Goal: Information Seeking & Learning: Understand process/instructions

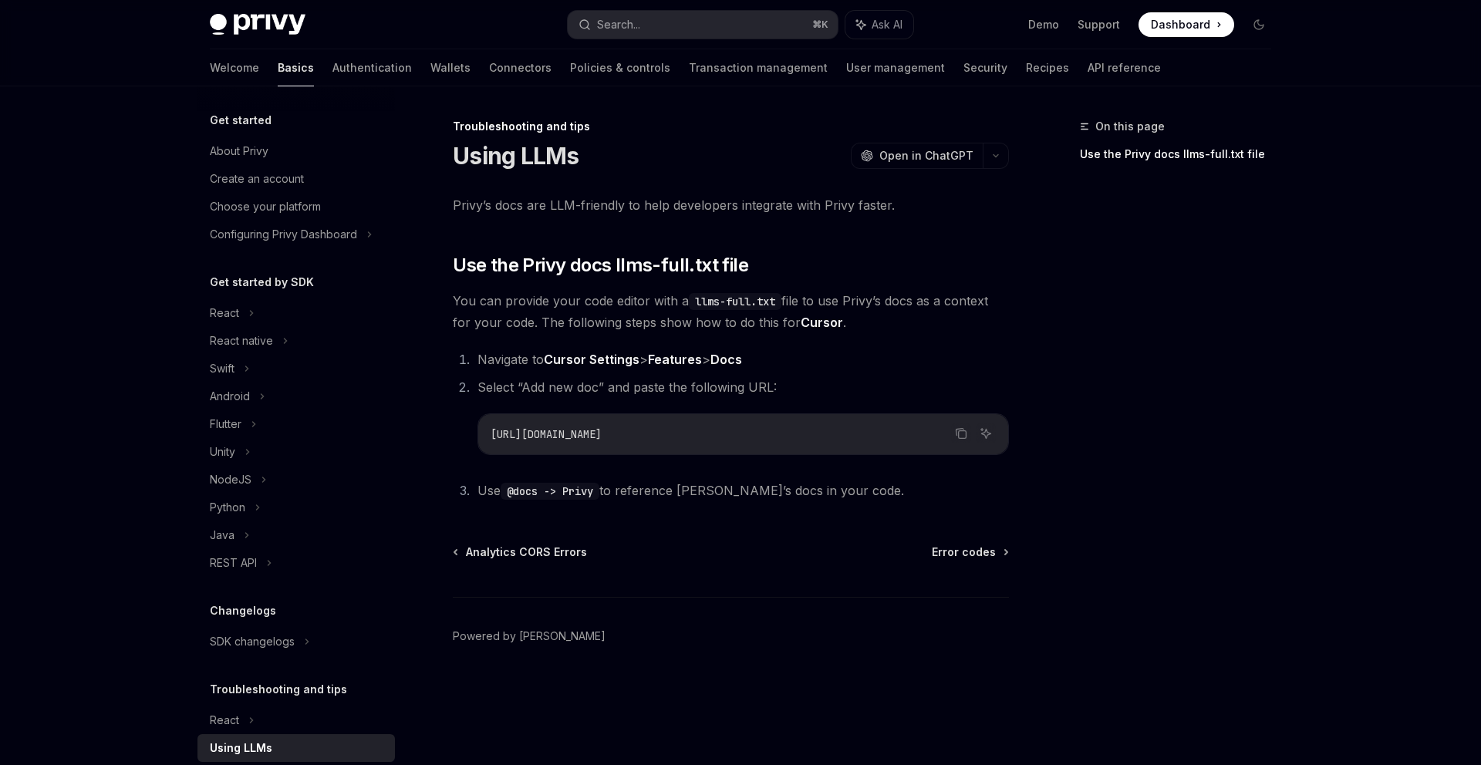
click at [1036, 132] on div "On this page Use the Privy docs llms-full.txt file Troubleshooting and tips Usi…" at bounding box center [740, 425] width 1086 height 679
click at [979, 335] on div "Privy’s docs are LLM-friendly to help developers integrate with Privy faster. ​…" at bounding box center [731, 347] width 556 height 307
click at [982, 301] on span "You can provide your code editor with a llms-full.txt file to use Privy’s docs …" at bounding box center [731, 311] width 556 height 43
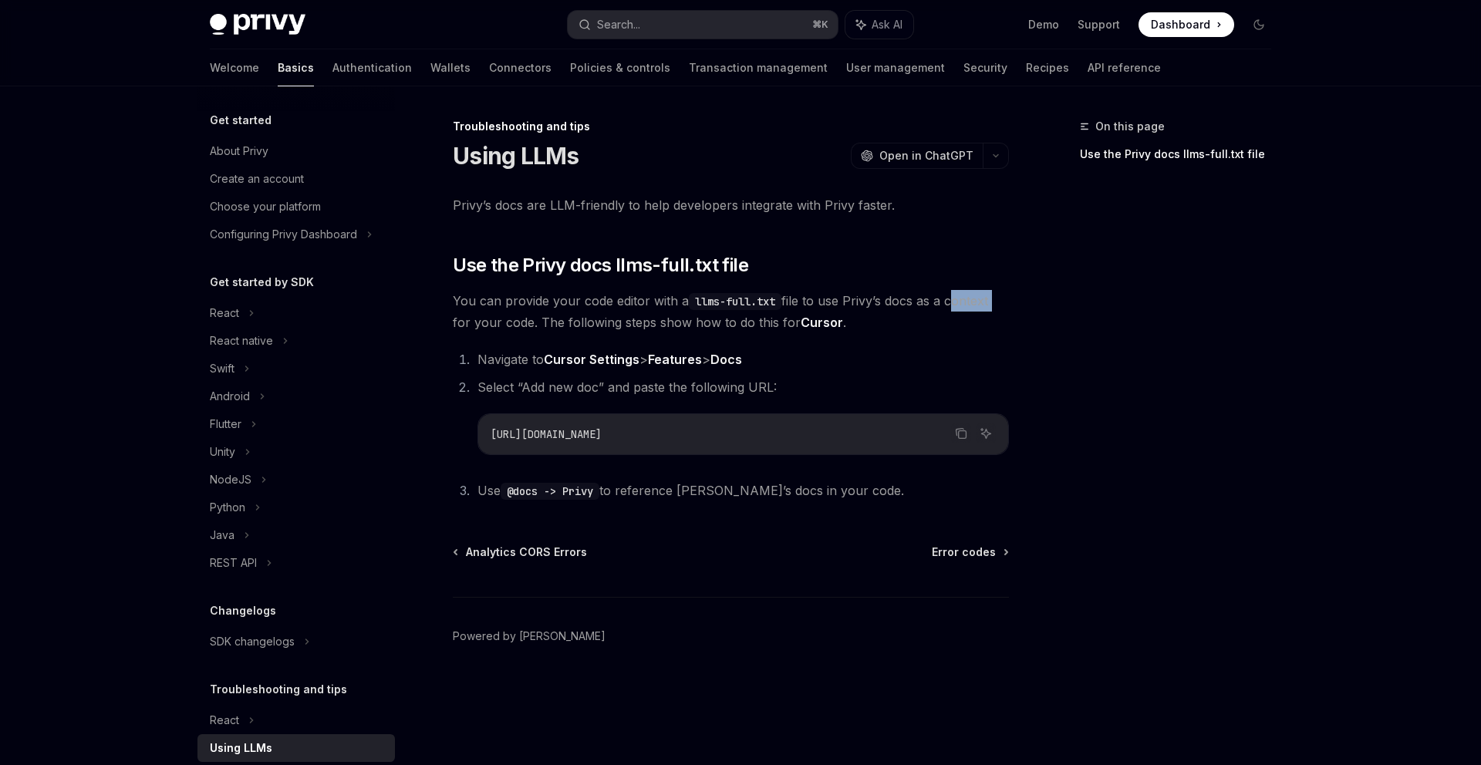
click at [982, 301] on span "You can provide your code editor with a llms-full.txt file to use Privy’s docs …" at bounding box center [731, 311] width 556 height 43
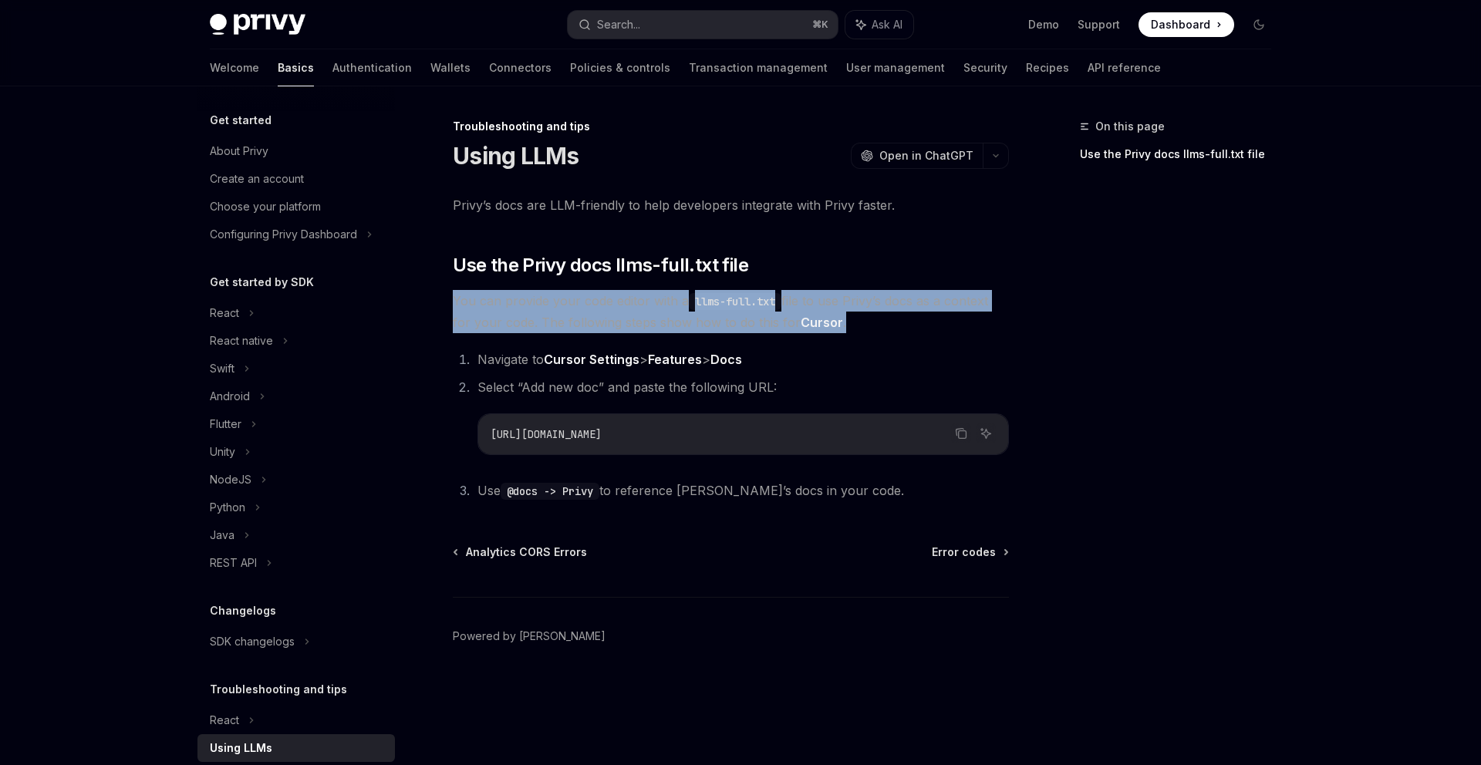
click at [982, 301] on span "You can provide your code editor with a llms-full.txt file to use Privy’s docs …" at bounding box center [731, 311] width 556 height 43
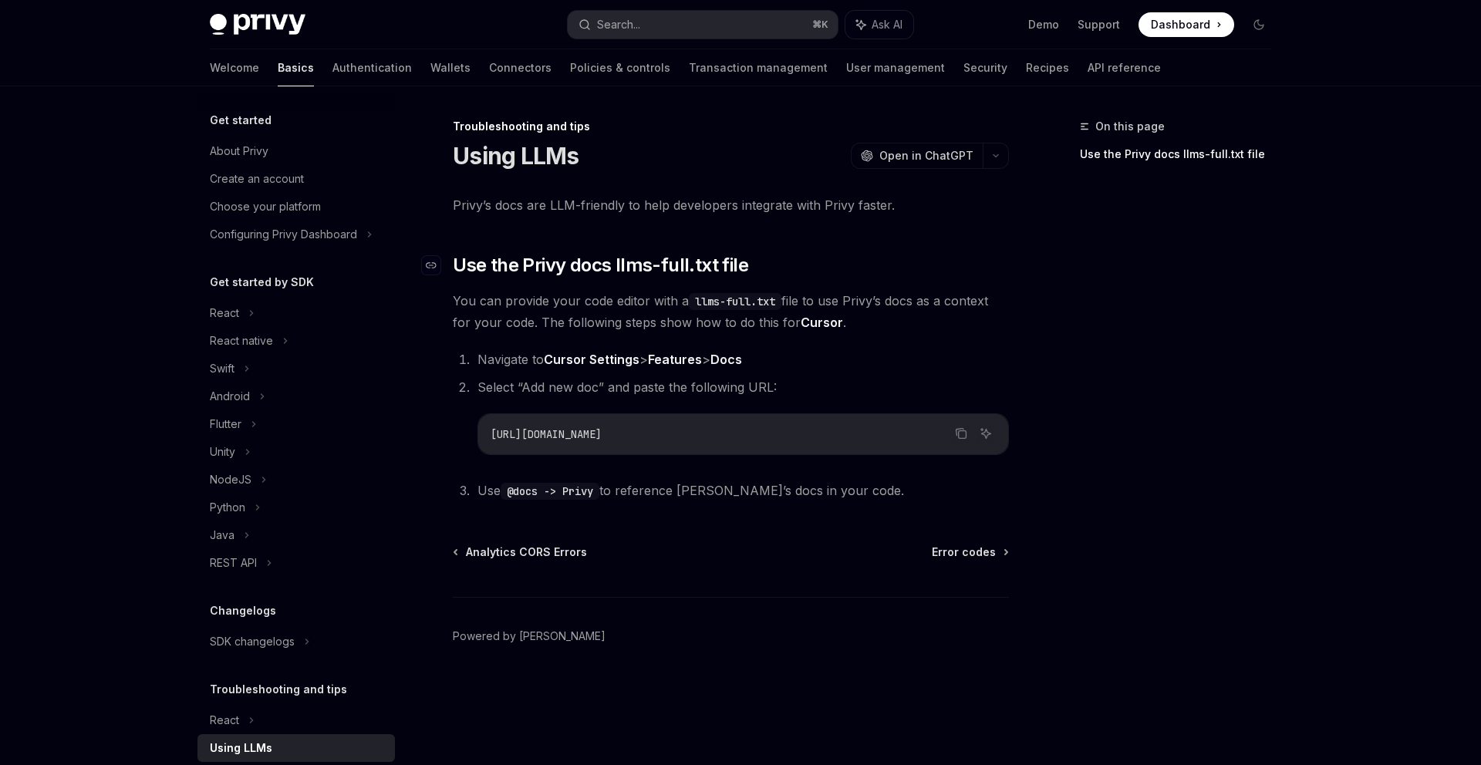
click at [985, 272] on h2 "​ Use the Privy docs llms-full.txt file" at bounding box center [731, 265] width 556 height 25
